Goal: Task Accomplishment & Management: Use online tool/utility

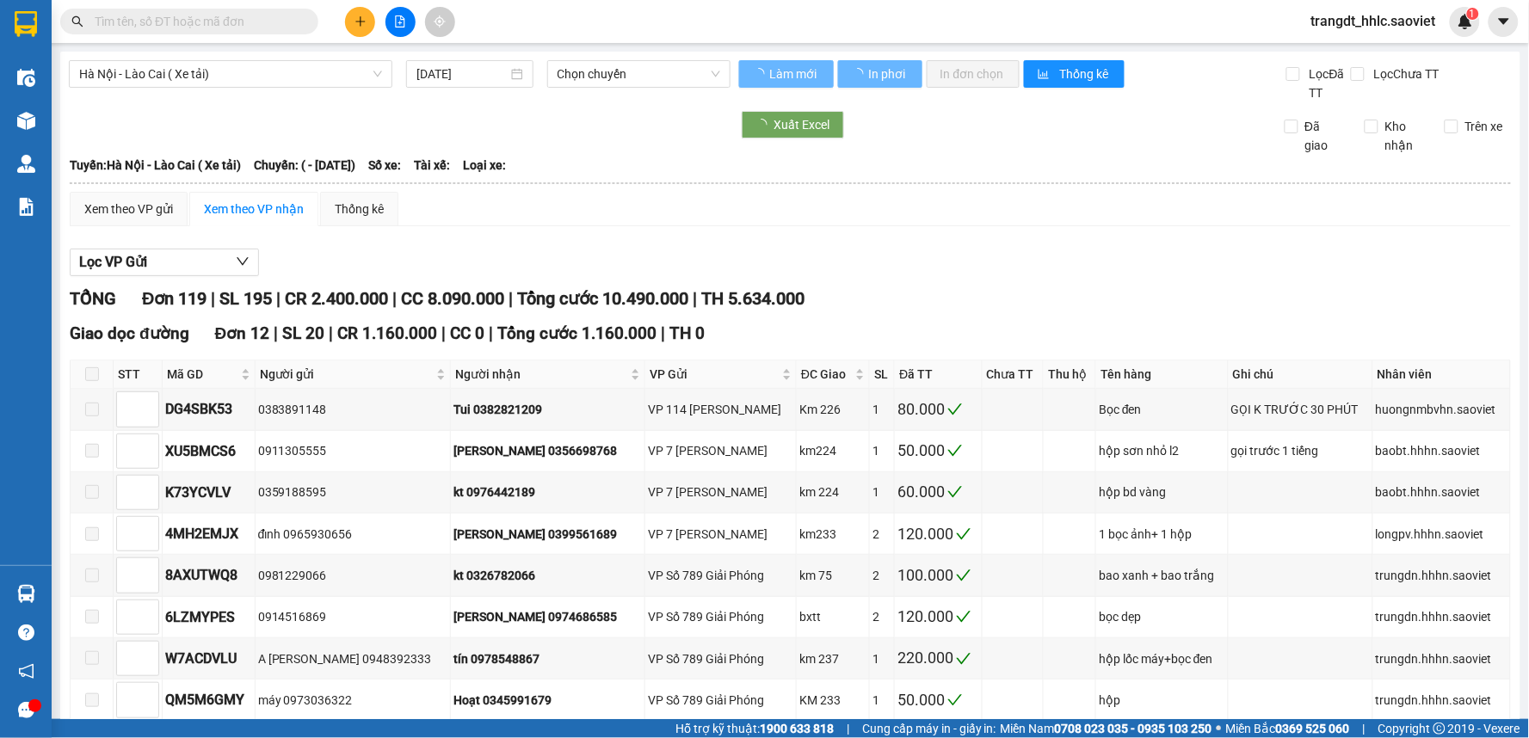
click at [1361, 21] on span "trangdt_hhlc.saoviet" at bounding box center [1374, 21] width 152 height 22
type input "02/12/2021"
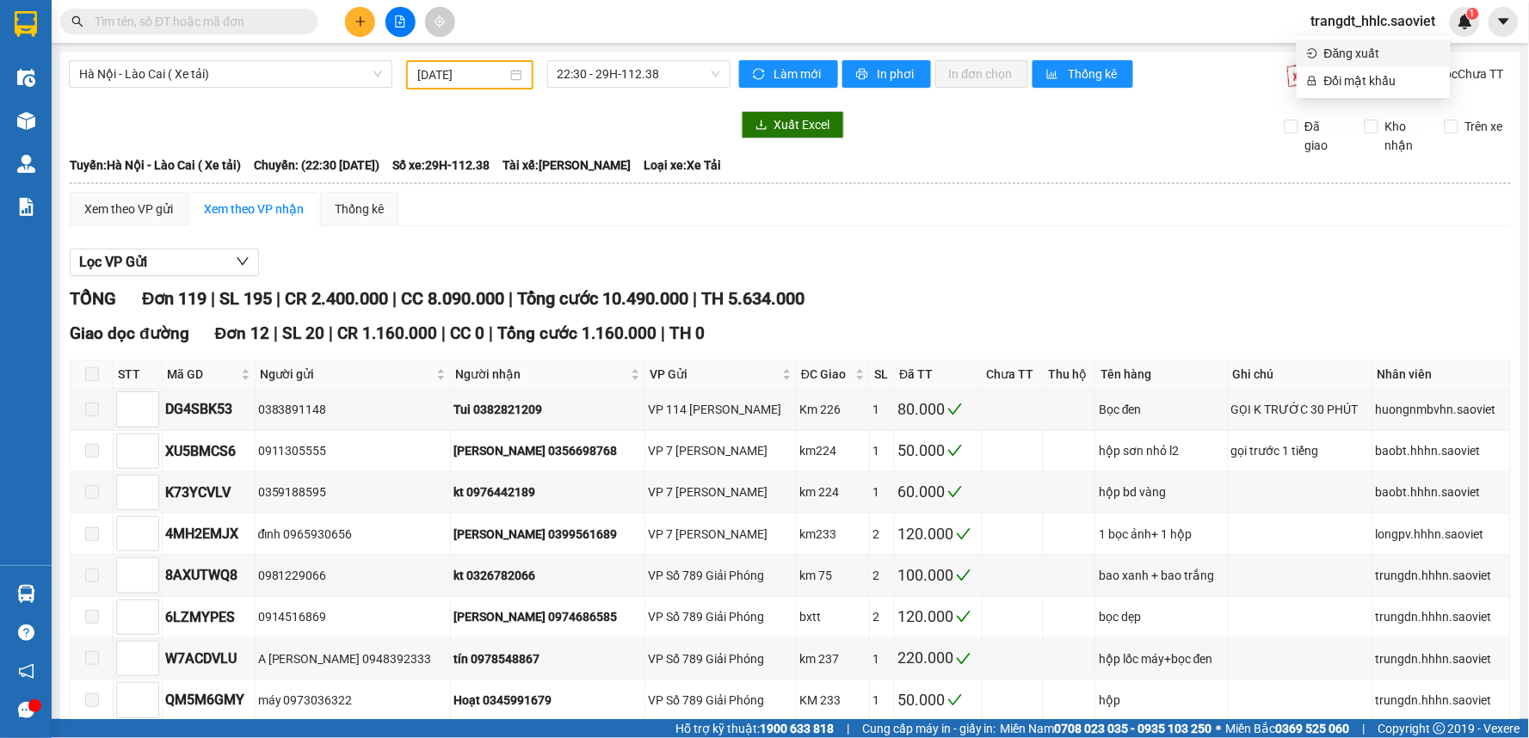
click at [1344, 53] on span "Đăng xuất" at bounding box center [1382, 53] width 116 height 19
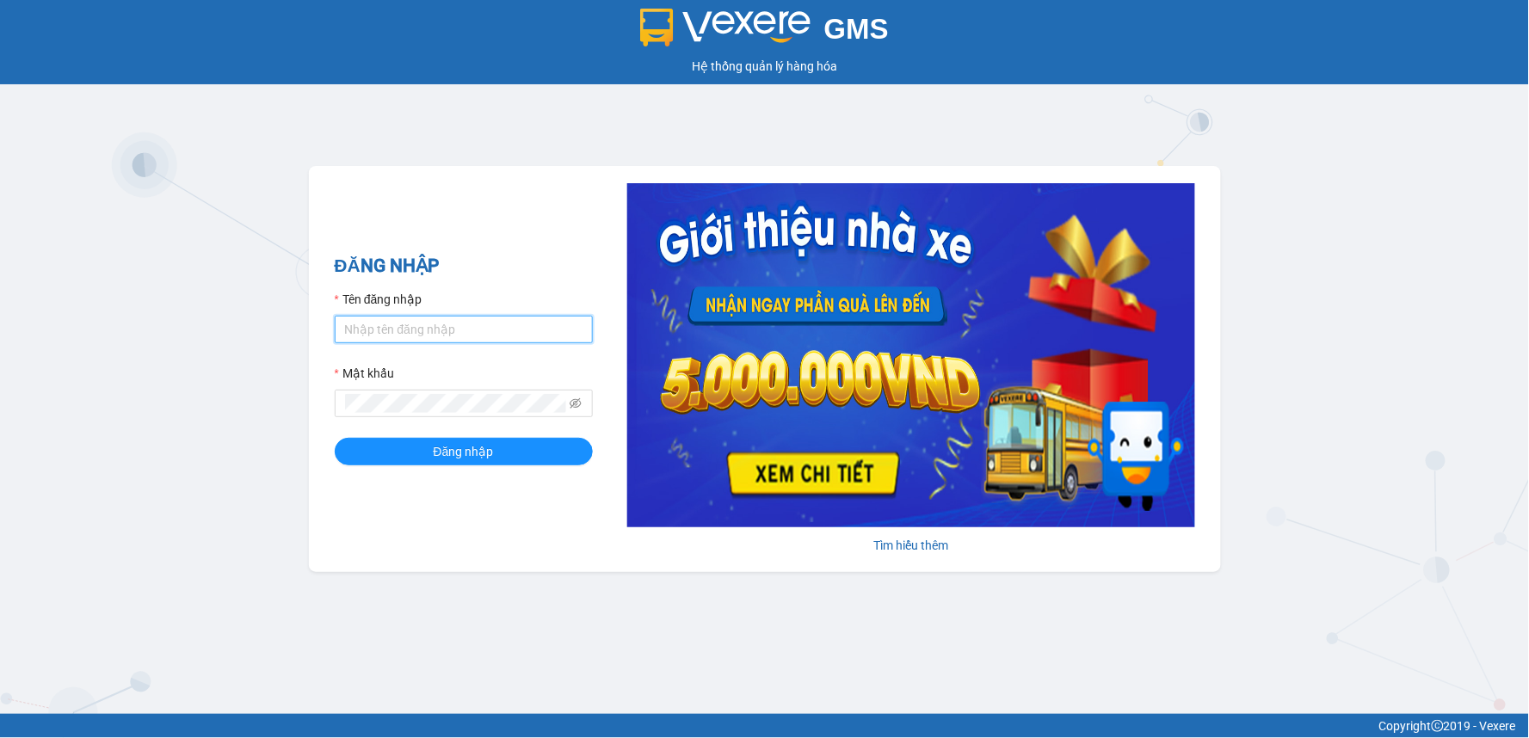
click at [392, 342] on input "Tên đăng nhập" at bounding box center [464, 330] width 258 height 28
type input "lypt_bvlc.saoviet"
click at [335, 438] on button "Đăng nhập" at bounding box center [464, 452] width 258 height 28
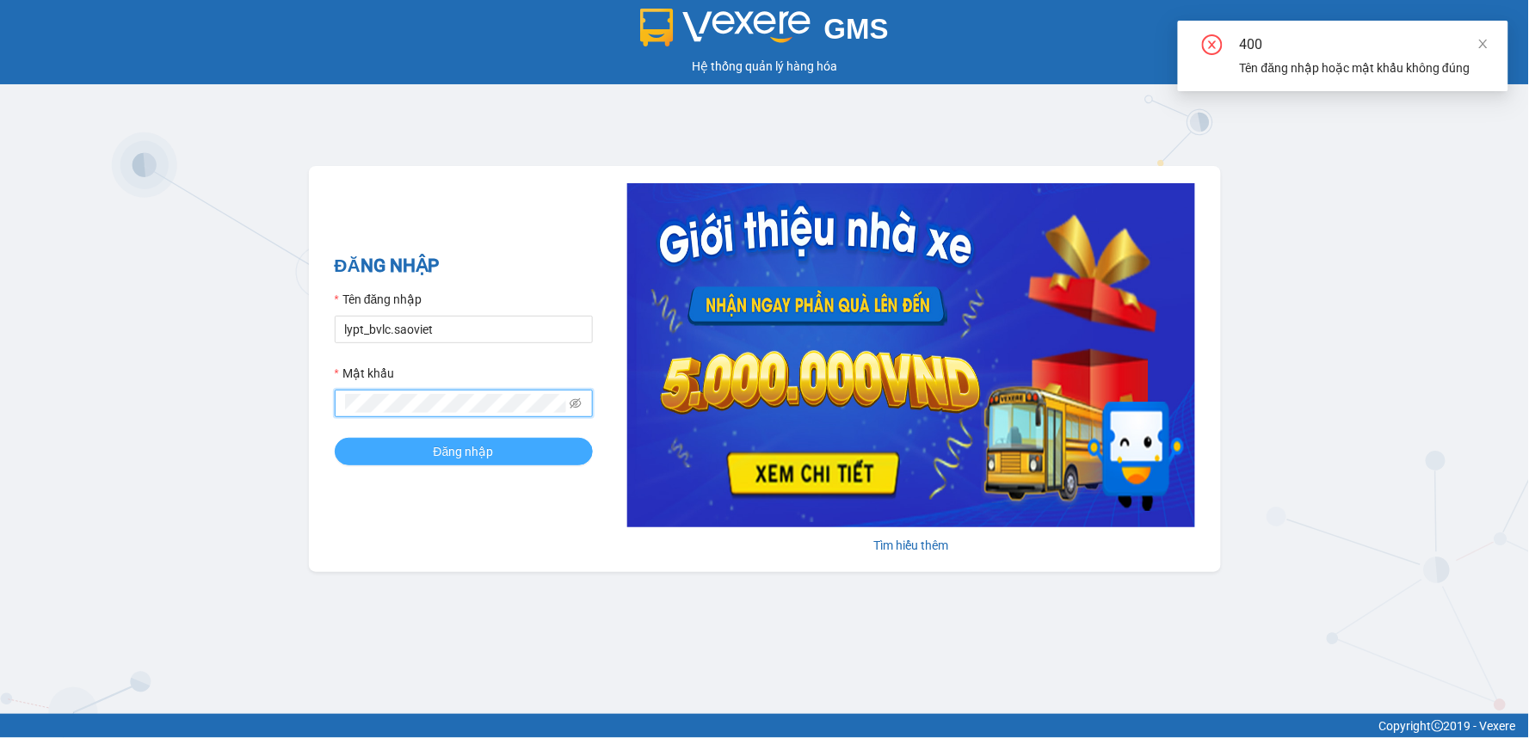
click at [496, 451] on button "Đăng nhập" at bounding box center [464, 452] width 258 height 28
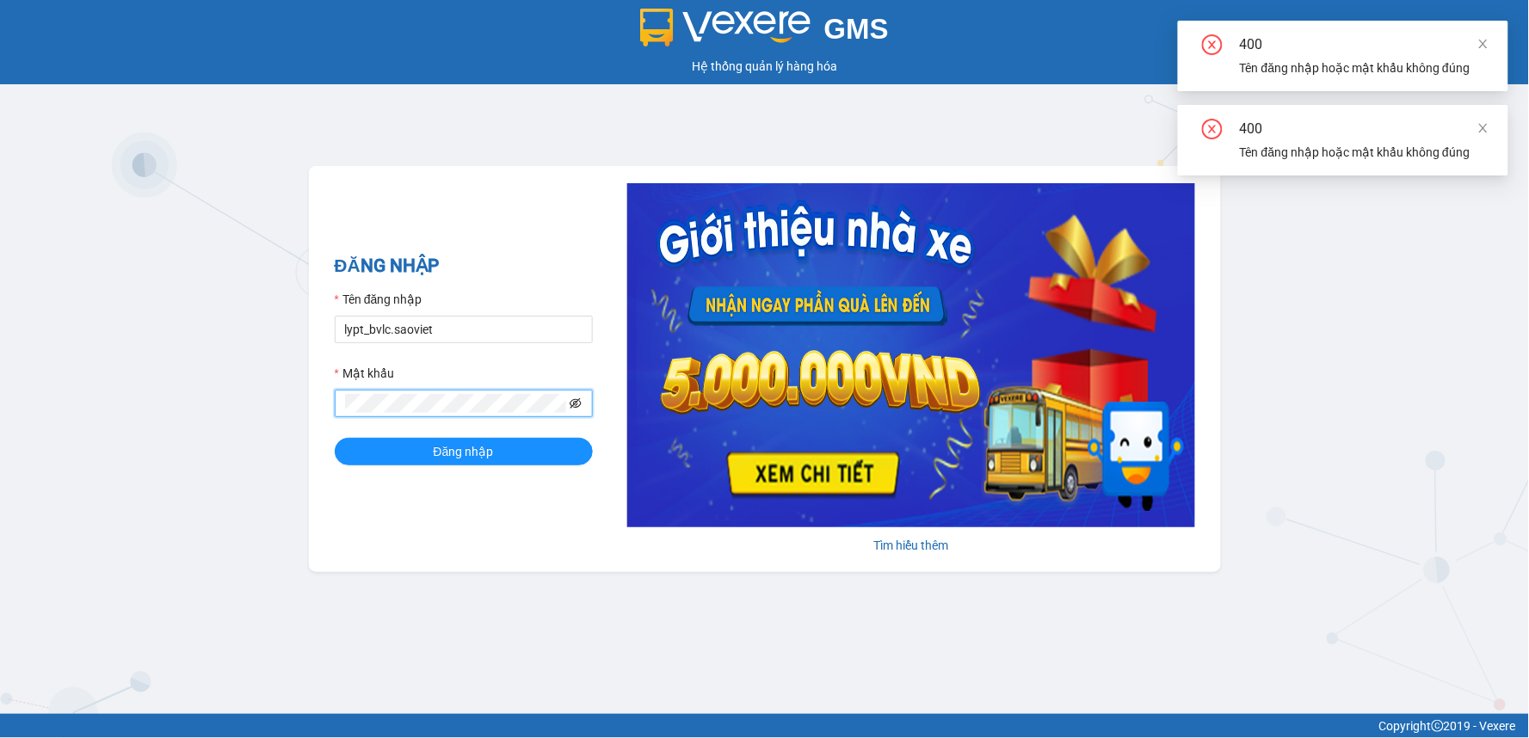
click at [582, 405] on icon "eye-invisible" at bounding box center [576, 404] width 12 height 12
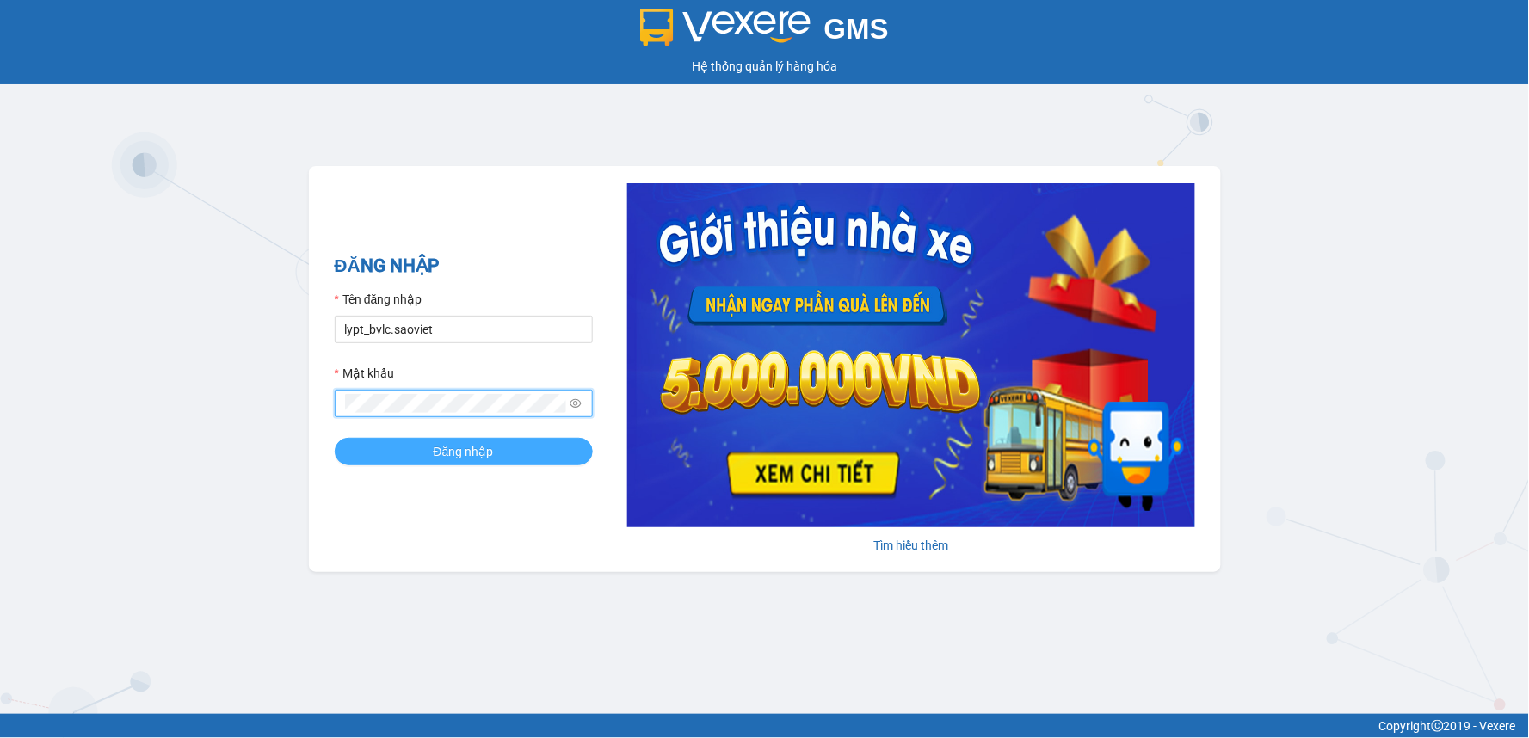
click at [424, 457] on button "Đăng nhập" at bounding box center [464, 452] width 258 height 28
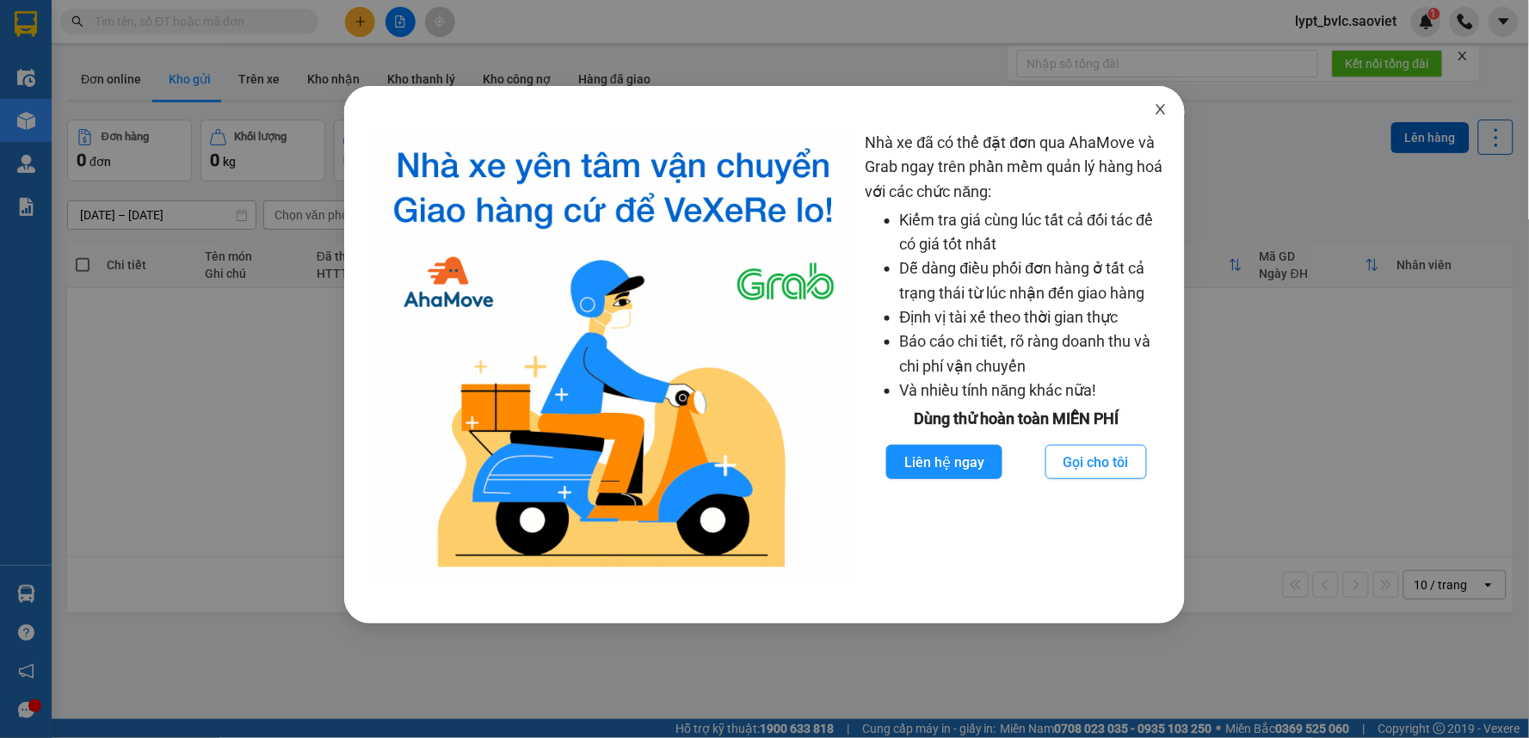
click at [1159, 110] on icon "close" at bounding box center [1161, 109] width 14 height 14
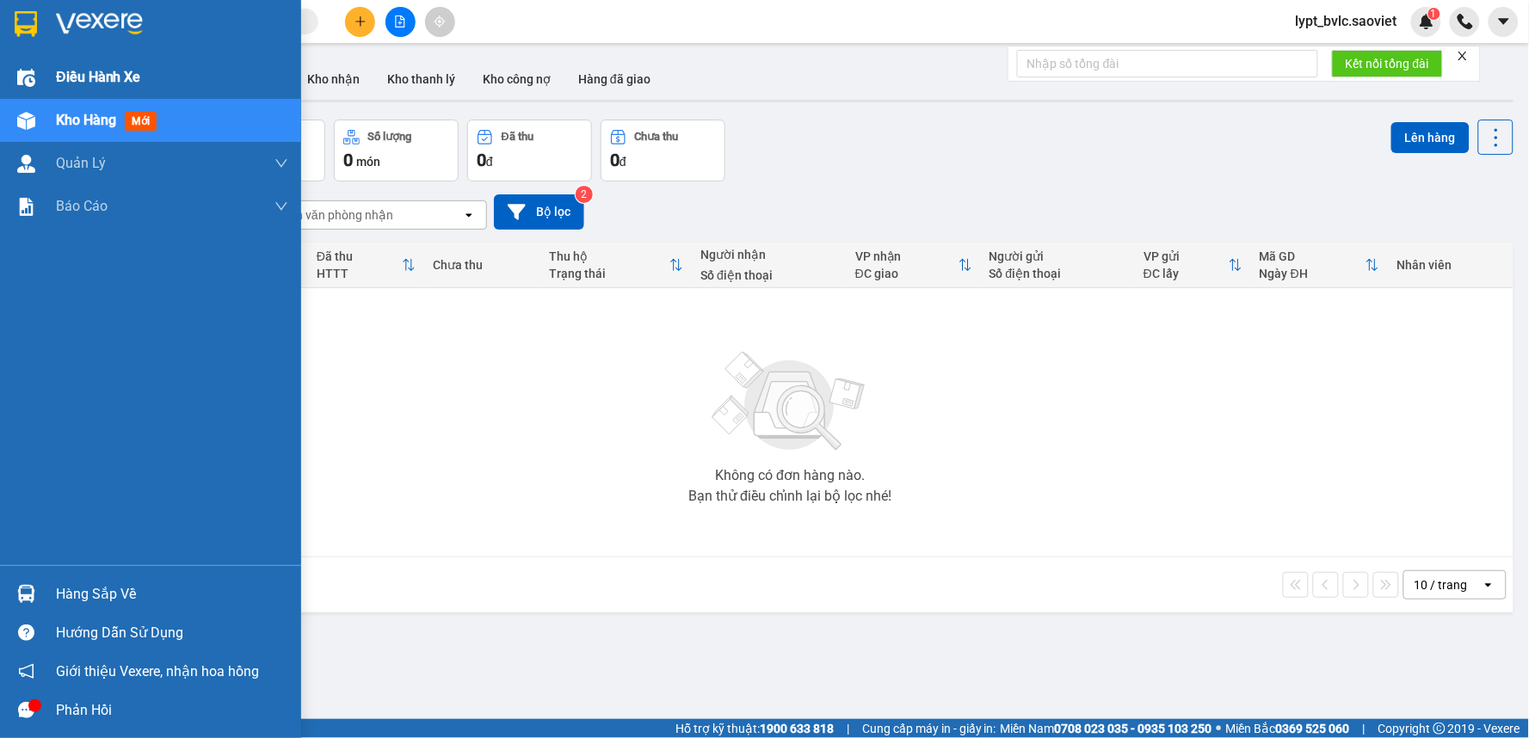
click at [66, 71] on span "Điều hành xe" at bounding box center [98, 77] width 85 height 22
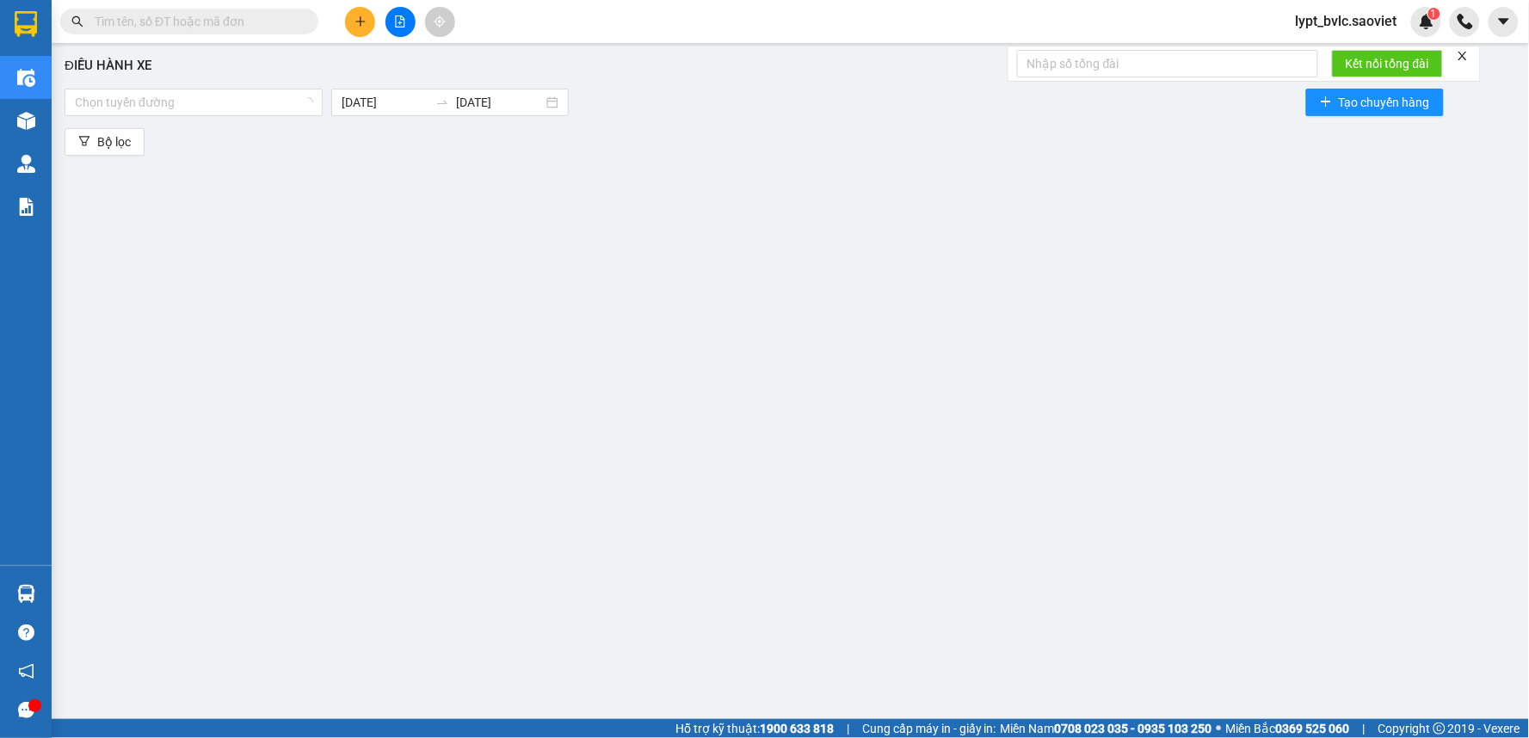
click at [614, 457] on div "Điều hành xe Chọn tuyến đường [DATE] [DATE] Tạo chuyến hàng Bộ lọc" at bounding box center [790, 373] width 1460 height 642
click at [241, 110] on div at bounding box center [194, 102] width 250 height 21
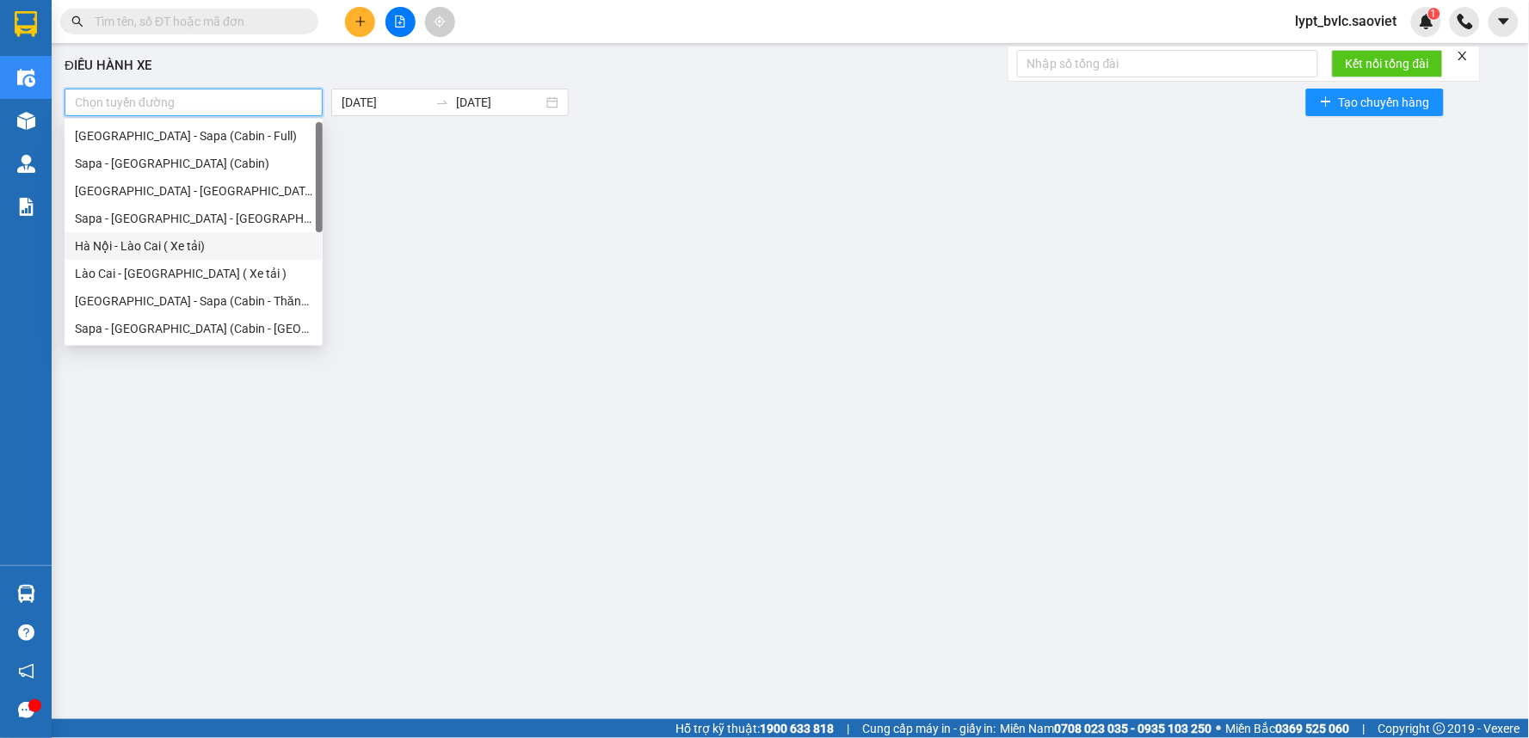
click at [202, 244] on div "Hà Nội - Lào Cai ( Xe tải)" at bounding box center [193, 246] width 237 height 19
click at [198, 271] on div "Lào Cai - [GEOGRAPHIC_DATA] ( Xe tải )" at bounding box center [193, 273] width 237 height 19
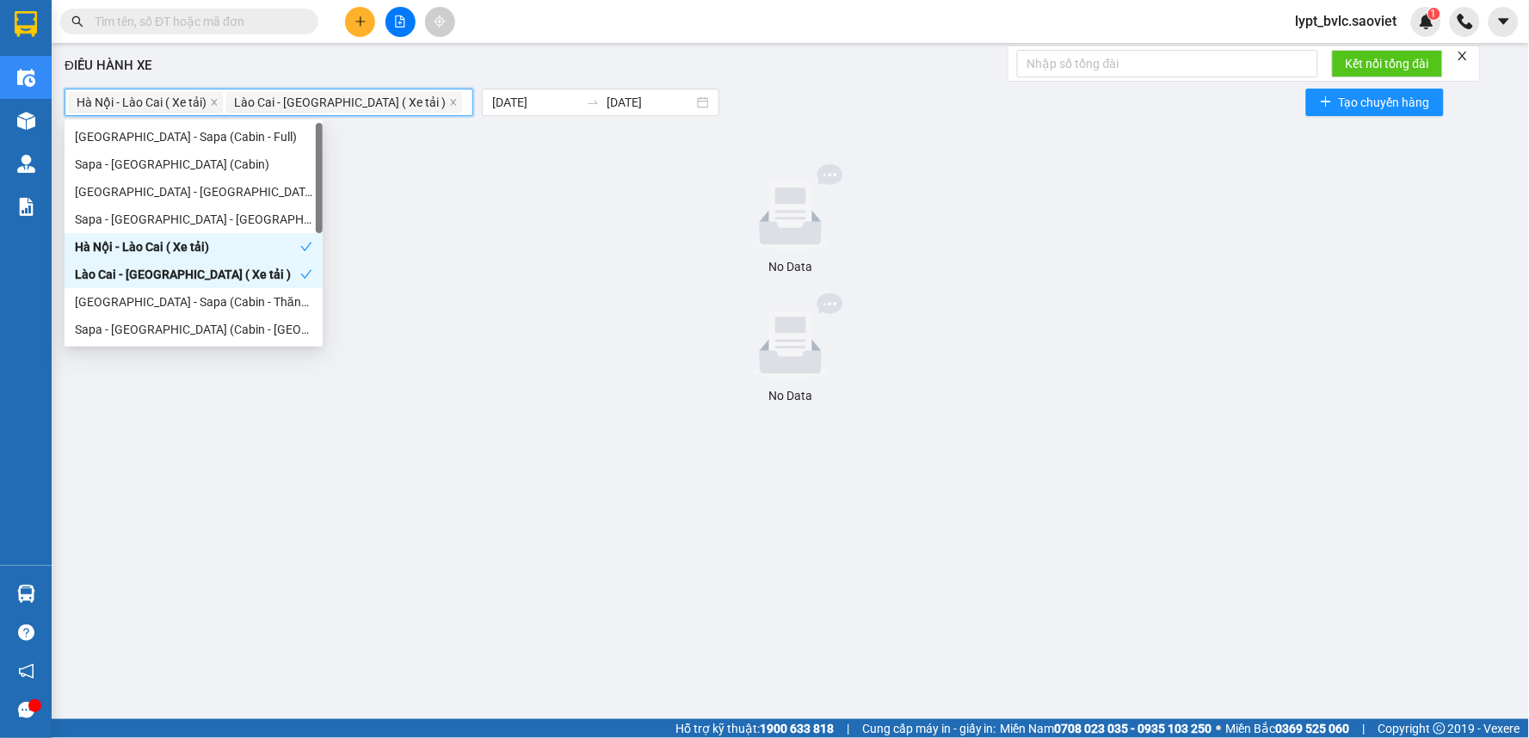
click at [613, 339] on div at bounding box center [790, 336] width 1438 height 86
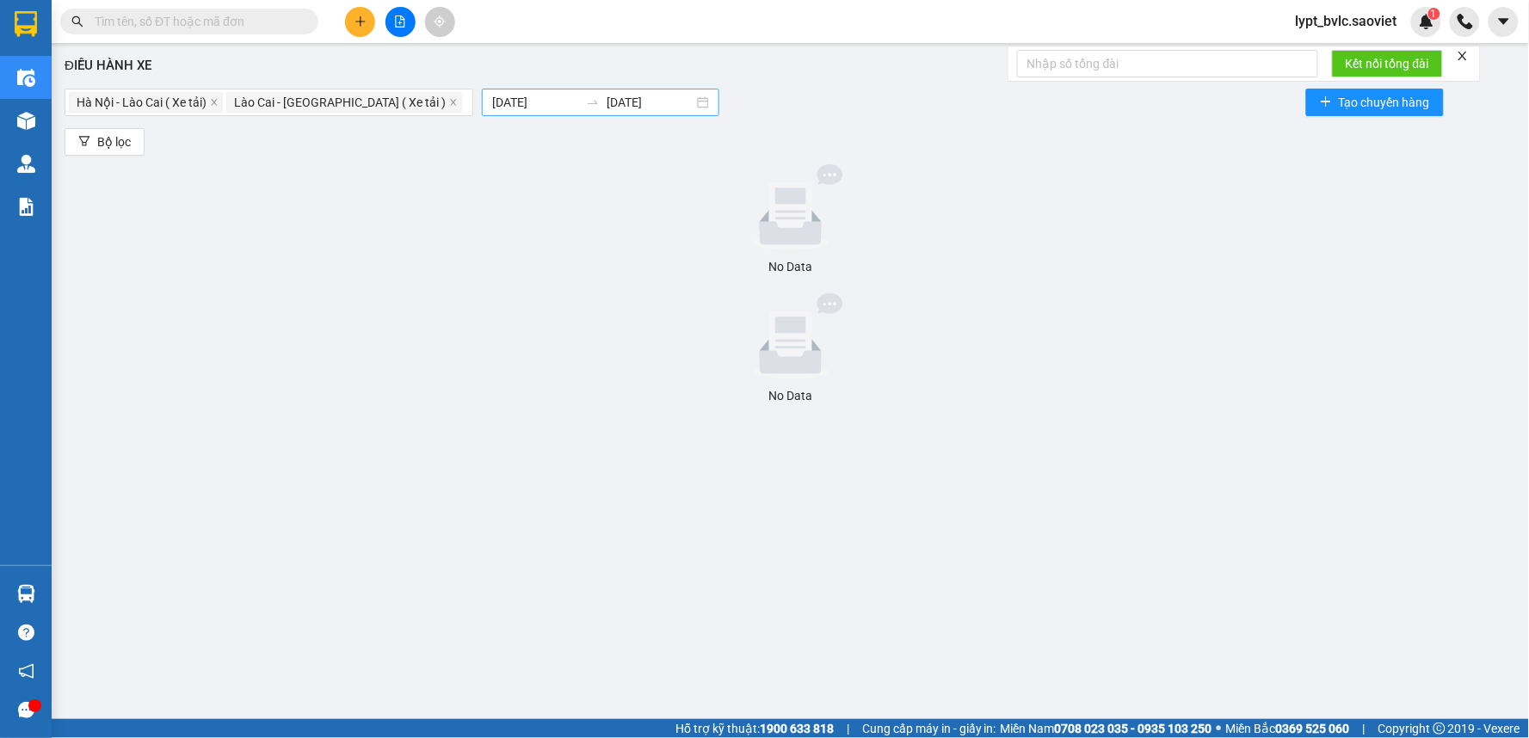
click at [607, 99] on input "[DATE]" at bounding box center [650, 102] width 87 height 19
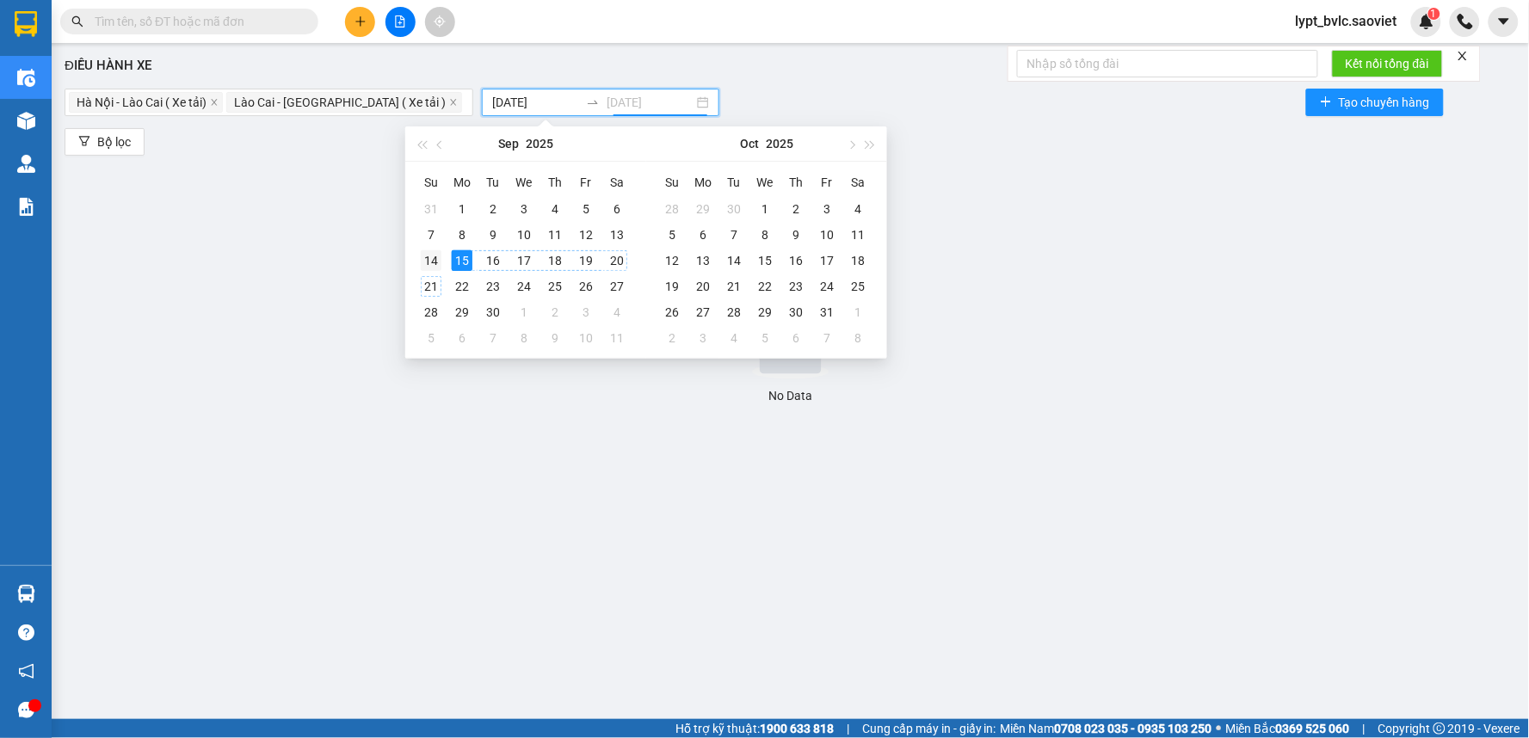
type input "[DATE]"
click at [428, 254] on div "14" at bounding box center [431, 260] width 21 height 21
type input "[DATE]"
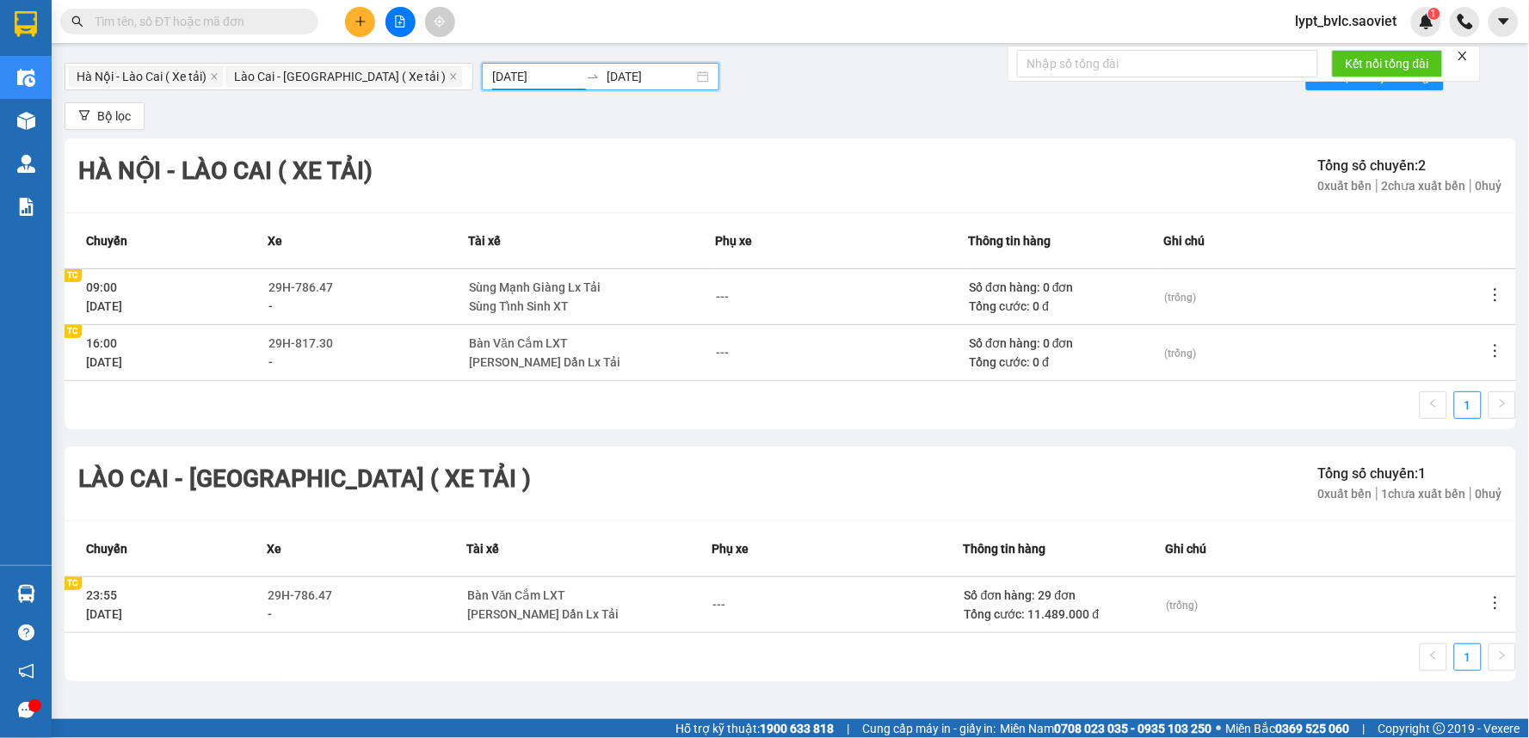
scroll to position [33, 0]
